Goal: Task Accomplishment & Management: Manage account settings

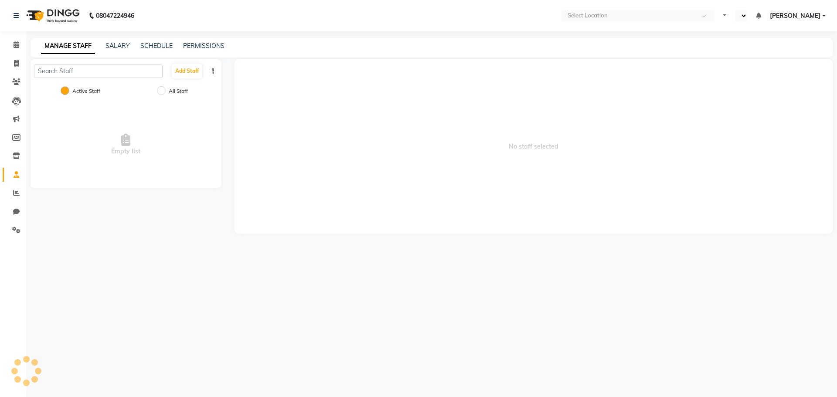
select select "en"
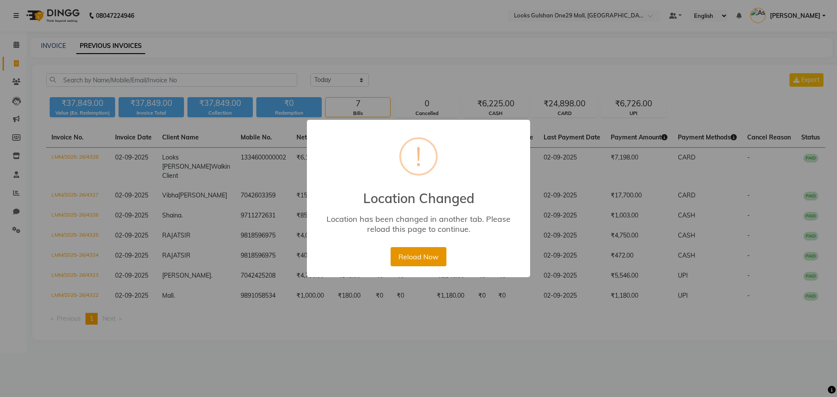
drag, startPoint x: 430, startPoint y: 252, endPoint x: 402, endPoint y: 3, distance: 250.6
click at [430, 249] on button "Reload Now" at bounding box center [418, 256] width 55 height 19
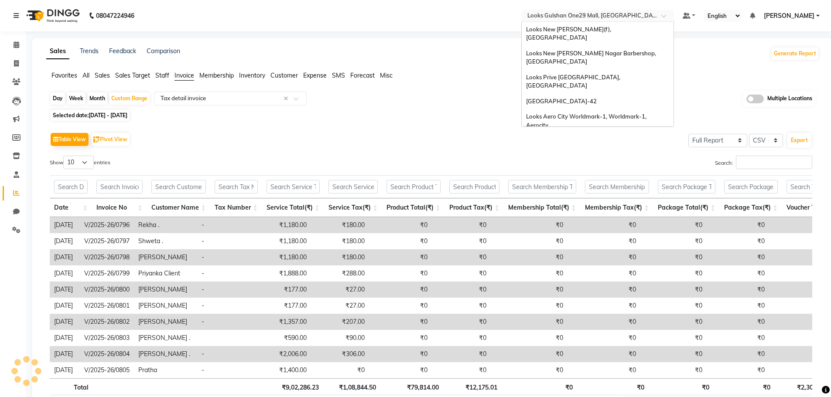
select select "full_report"
select select "csv"
click at [582, 17] on input "text" at bounding box center [588, 16] width 126 height 9
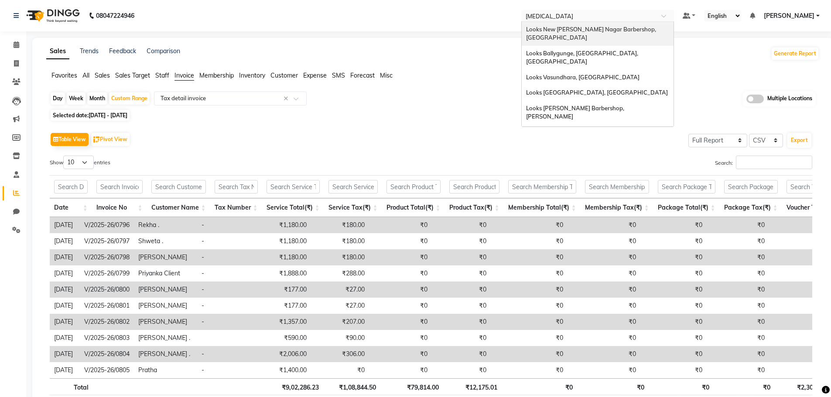
type input "ball"
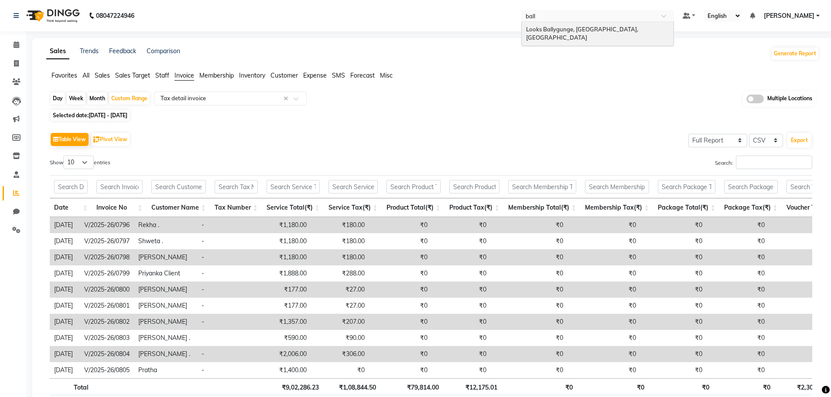
click at [572, 33] on div "Looks Ballygunge, [GEOGRAPHIC_DATA], [GEOGRAPHIC_DATA]" at bounding box center [597, 34] width 152 height 24
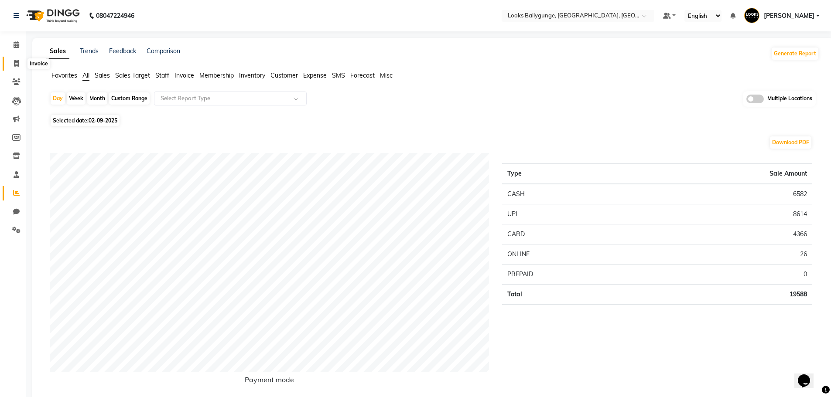
click at [17, 66] on icon at bounding box center [16, 63] width 5 height 7
select select "service"
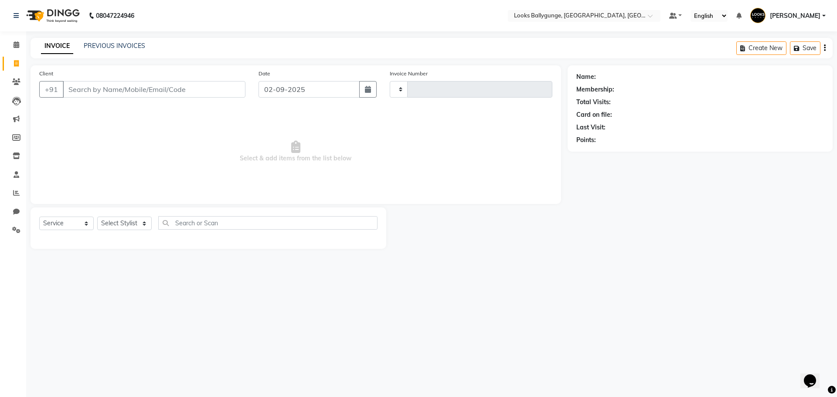
type input "3628"
select select "6477"
click at [114, 45] on link "PREVIOUS INVOICES" at bounding box center [114, 46] width 61 height 8
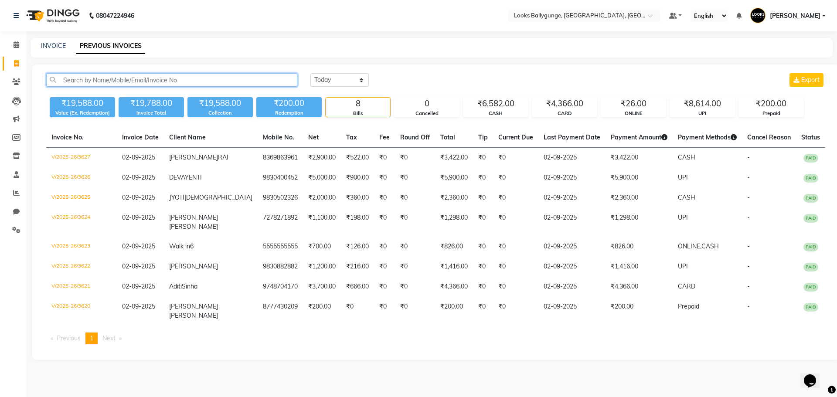
click at [123, 79] on input "text" at bounding box center [171, 80] width 251 height 14
paste input "V/2025-26/3726"
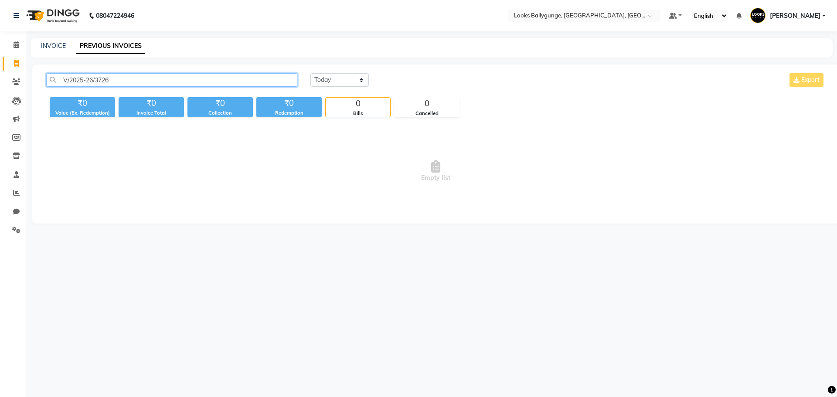
click at [167, 76] on input "V/2025-26/3726" at bounding box center [171, 80] width 251 height 14
click at [170, 78] on input "V/2025-26/3726" at bounding box center [171, 80] width 251 height 14
type input "V/2025-26/3726"
click at [20, 86] on span at bounding box center [16, 82] width 15 height 10
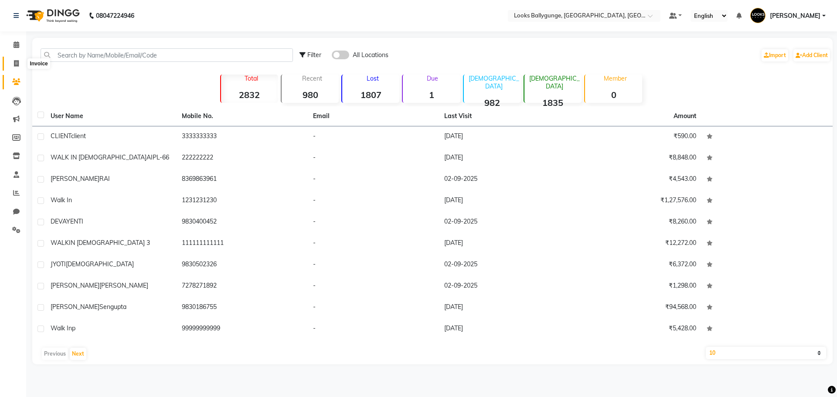
click at [19, 65] on icon at bounding box center [16, 63] width 5 height 7
select select "service"
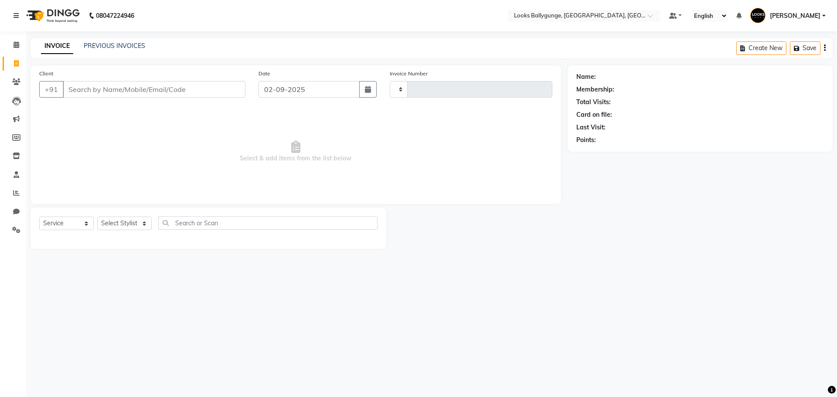
type input "3628"
select select "6477"
click at [124, 44] on link "PREVIOUS INVOICES" at bounding box center [114, 46] width 61 height 8
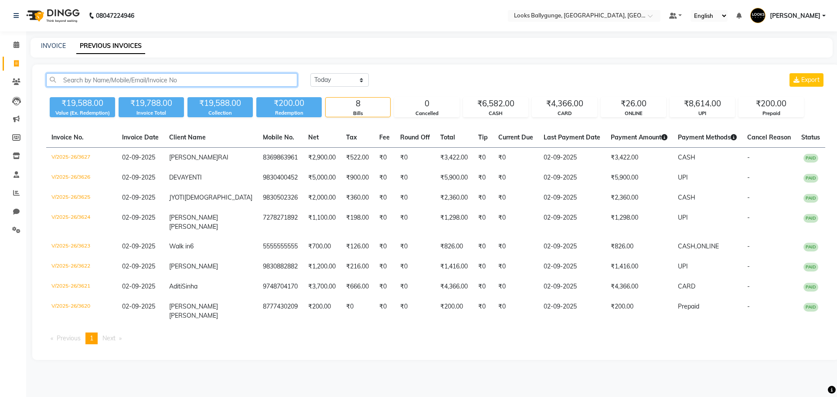
click at [163, 82] on input "text" at bounding box center [171, 80] width 251 height 14
paste input "V/2025-26/3726"
type input "V/2025-26/3726"
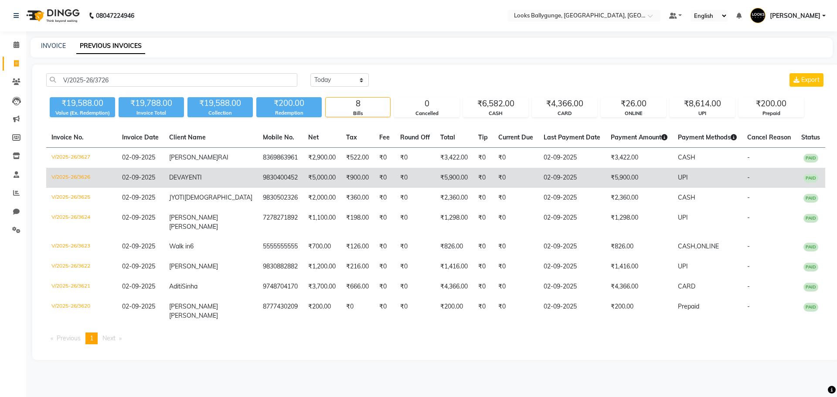
click at [202, 181] on span "DEVAYENTI" at bounding box center [185, 178] width 33 height 8
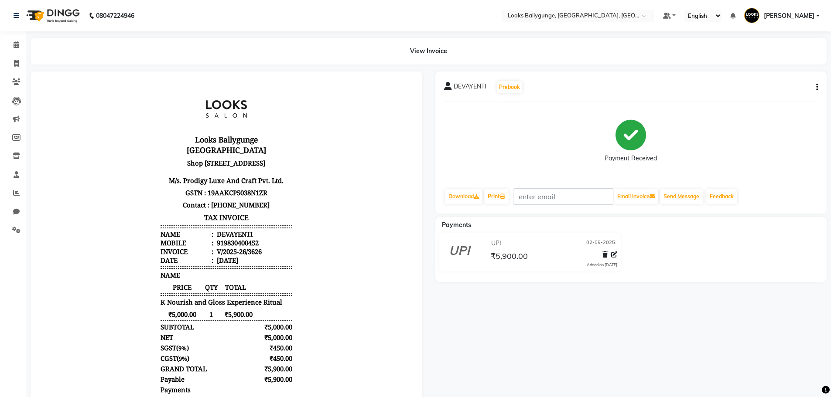
click at [817, 87] on icon "button" at bounding box center [817, 87] width 2 height 0
click at [780, 98] on div "Edit Invoice" at bounding box center [773, 98] width 60 height 11
select select "service"
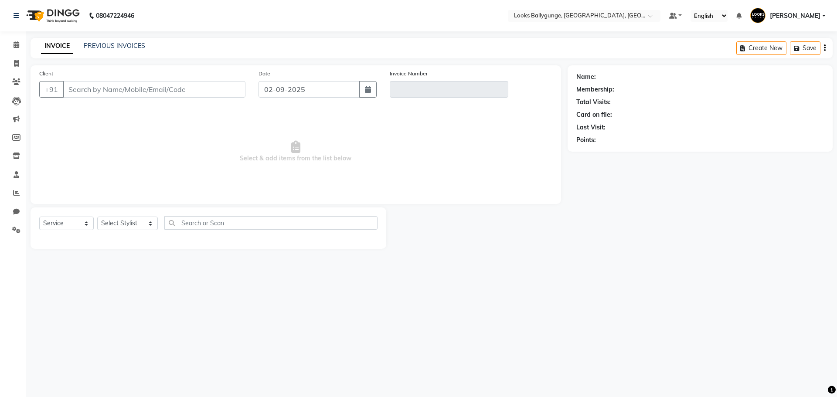
type input "9830400452"
type input "V/2025-26/3626"
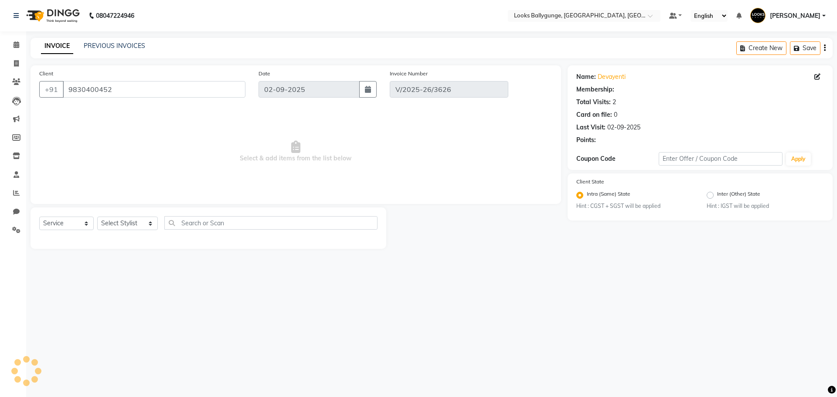
select select "1: Object"
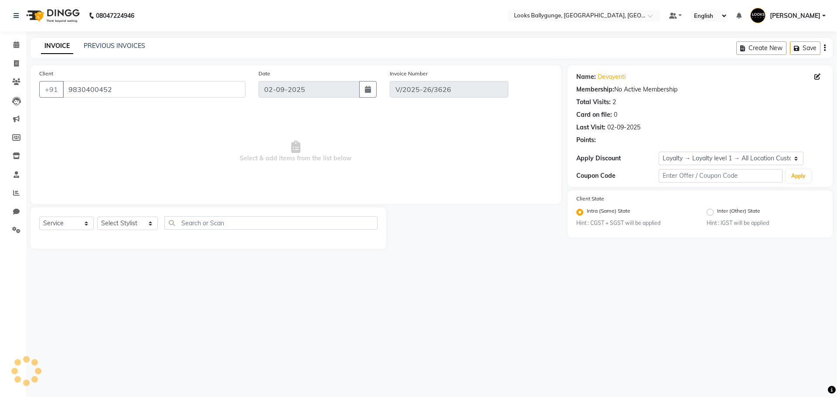
select select "select"
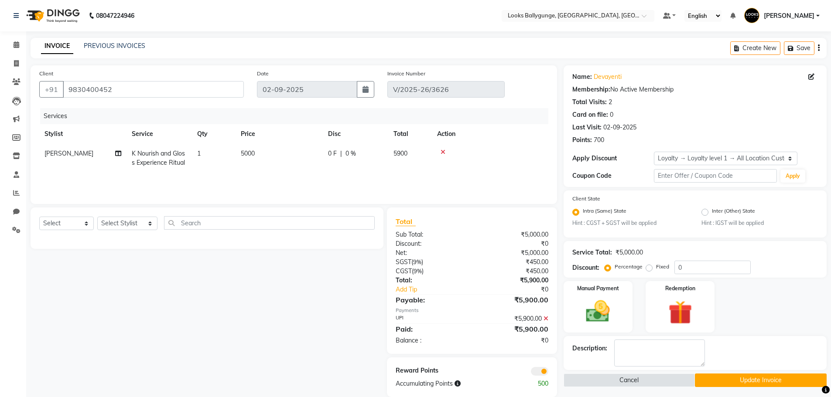
click at [247, 151] on span "5000" at bounding box center [248, 154] width 14 height 8
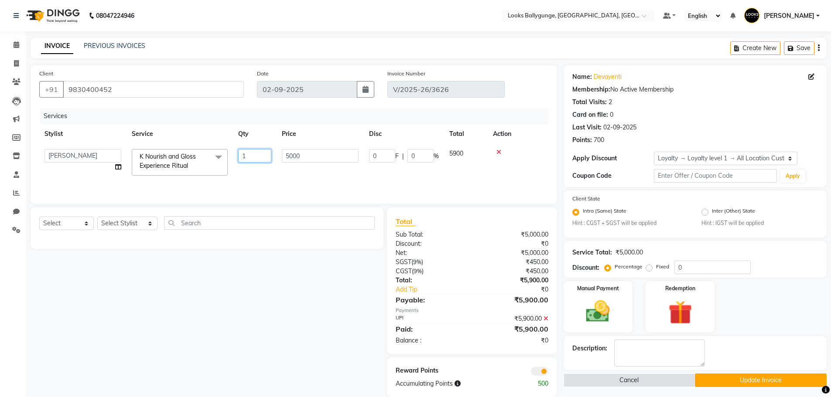
click at [247, 151] on input "1" at bounding box center [254, 156] width 33 height 14
click at [281, 157] on td "5000" at bounding box center [319, 162] width 87 height 37
click at [306, 150] on input "5000" at bounding box center [320, 156] width 77 height 14
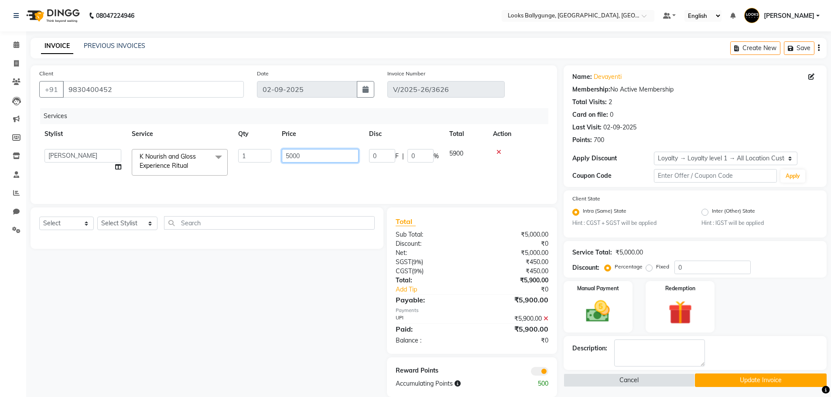
click at [306, 150] on input "5000" at bounding box center [320, 156] width 77 height 14
type input "5500"
click at [351, 170] on tr "Ali_Stylist amit_pdct anil [PERSON_NAME] COUNTER_SALES [PERSON_NAME] Gopal_Nail…" at bounding box center [293, 162] width 509 height 37
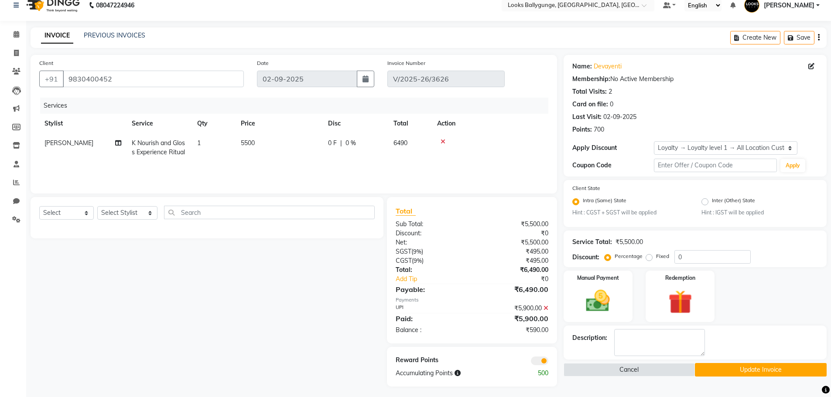
scroll to position [13, 0]
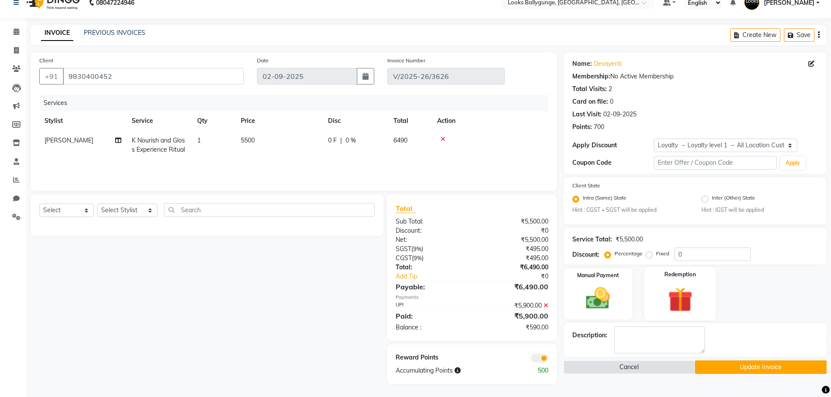
click at [679, 294] on img at bounding box center [680, 300] width 40 height 31
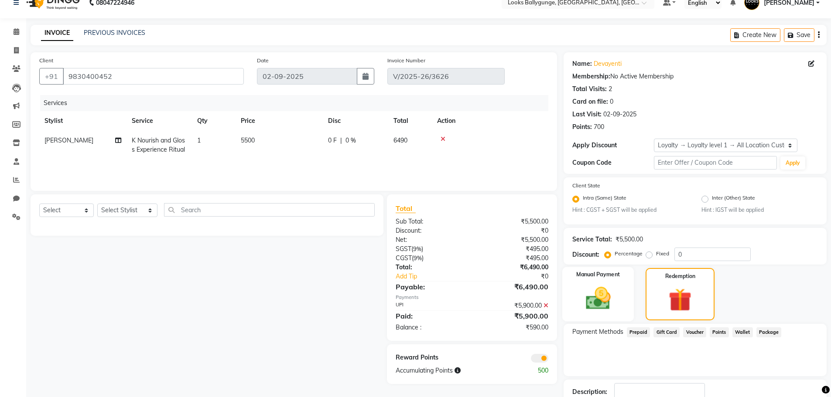
click at [617, 301] on img at bounding box center [598, 299] width 40 height 28
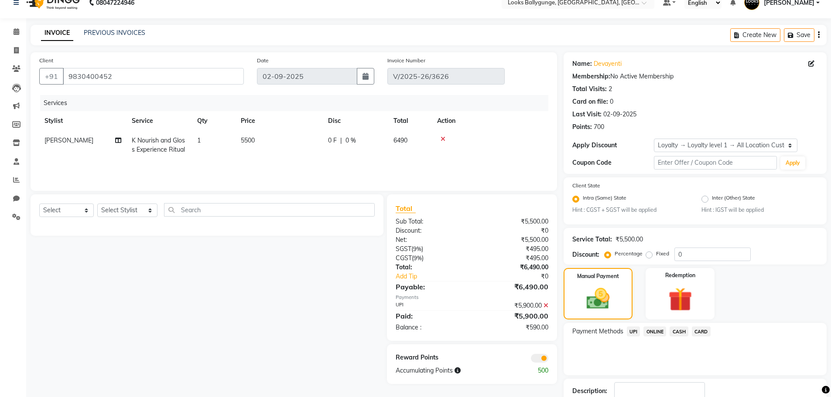
click at [632, 331] on span "UPI" at bounding box center [634, 332] width 14 height 10
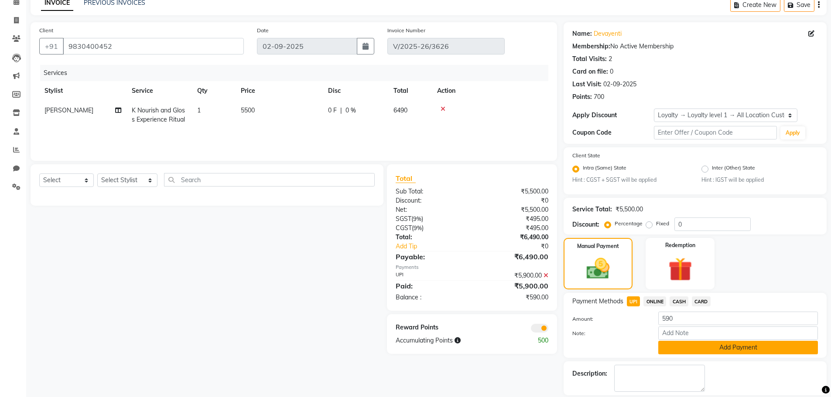
scroll to position [72, 0]
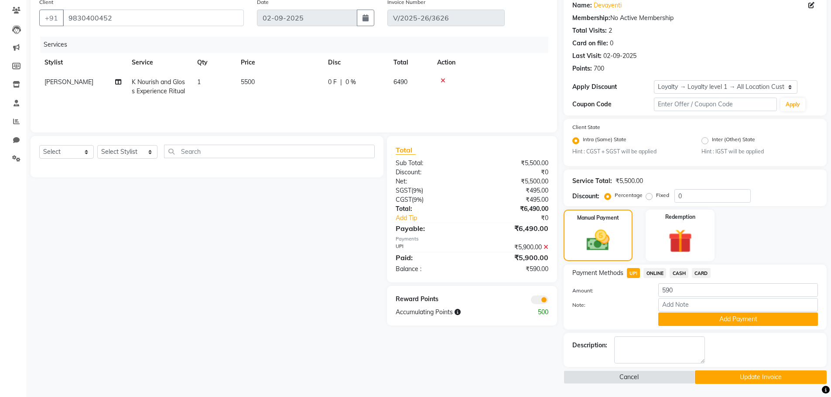
click at [542, 301] on span at bounding box center [539, 300] width 17 height 9
click at [548, 301] on input "checkbox" at bounding box center [548, 301] width 0 height 0
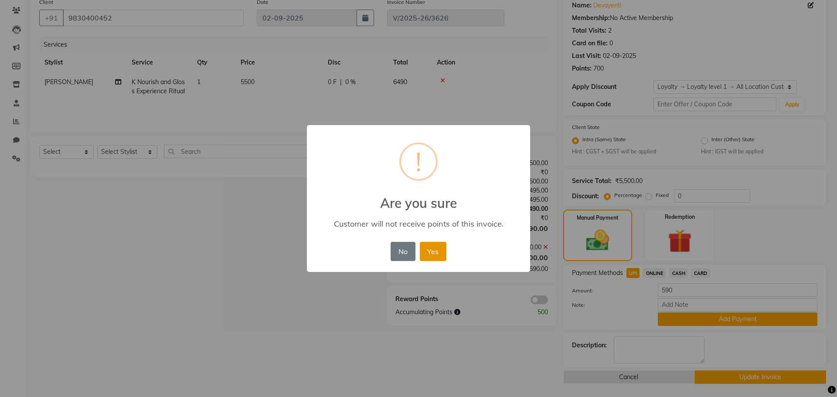
click at [423, 255] on button "Yes" at bounding box center [433, 251] width 27 height 19
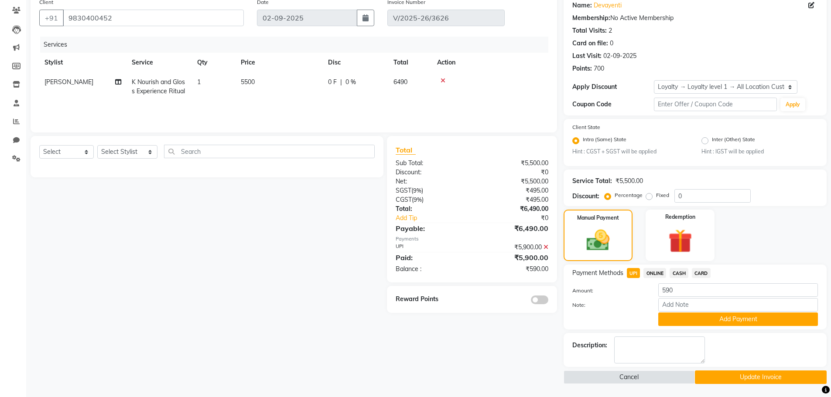
click at [538, 300] on span at bounding box center [539, 300] width 17 height 9
click at [548, 301] on input "checkbox" at bounding box center [548, 301] width 0 height 0
click at [702, 319] on button "Add Payment" at bounding box center [738, 320] width 160 height 14
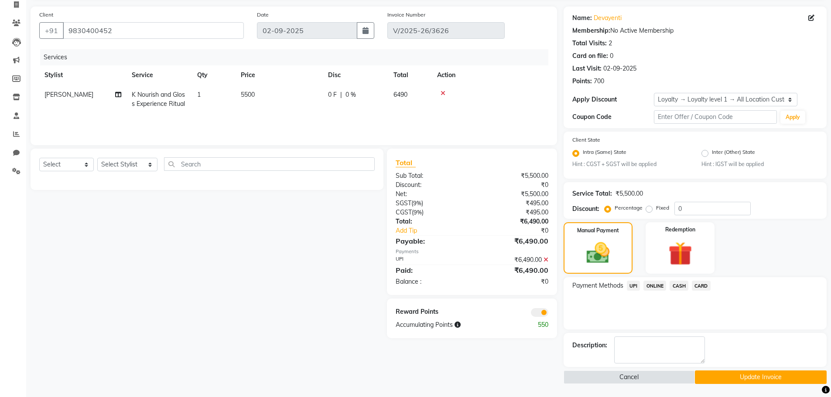
scroll to position [59, 0]
click at [651, 341] on textarea at bounding box center [659, 350] width 91 height 27
type textarea "added 590"
click at [753, 378] on button "Update Invoice" at bounding box center [761, 378] width 132 height 14
